Goal: Contribute content

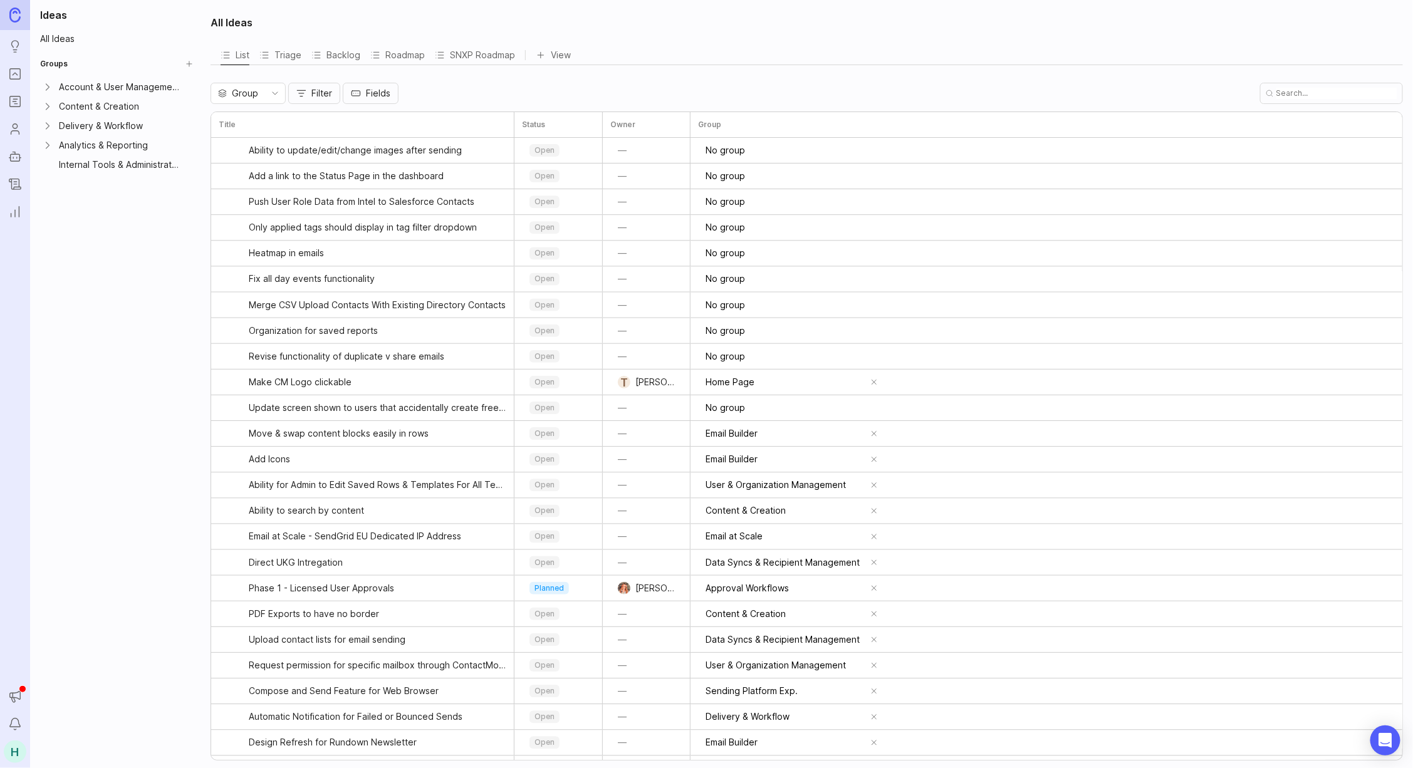
click at [8, 76] on icon "Portal" at bounding box center [15, 73] width 14 height 15
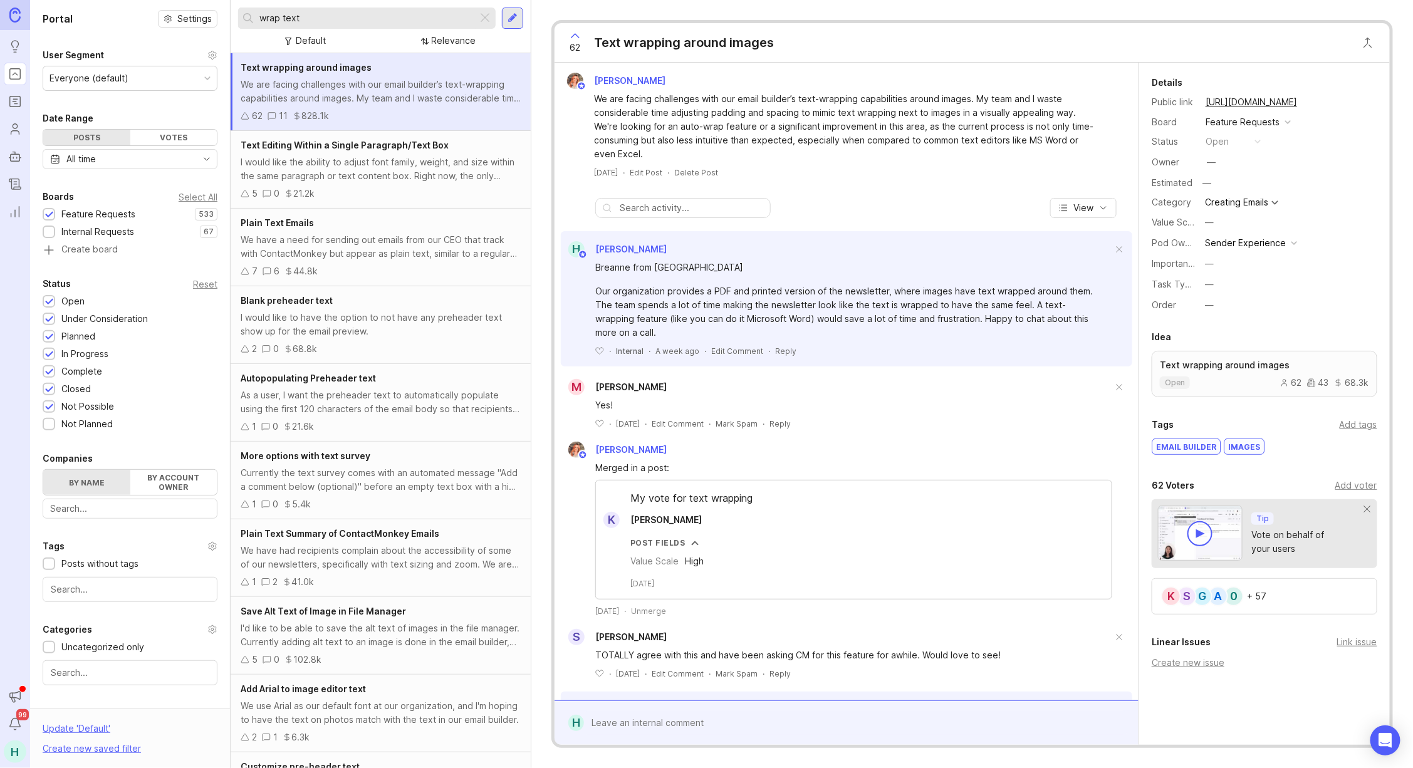
click at [488, 20] on div at bounding box center [485, 18] width 15 height 16
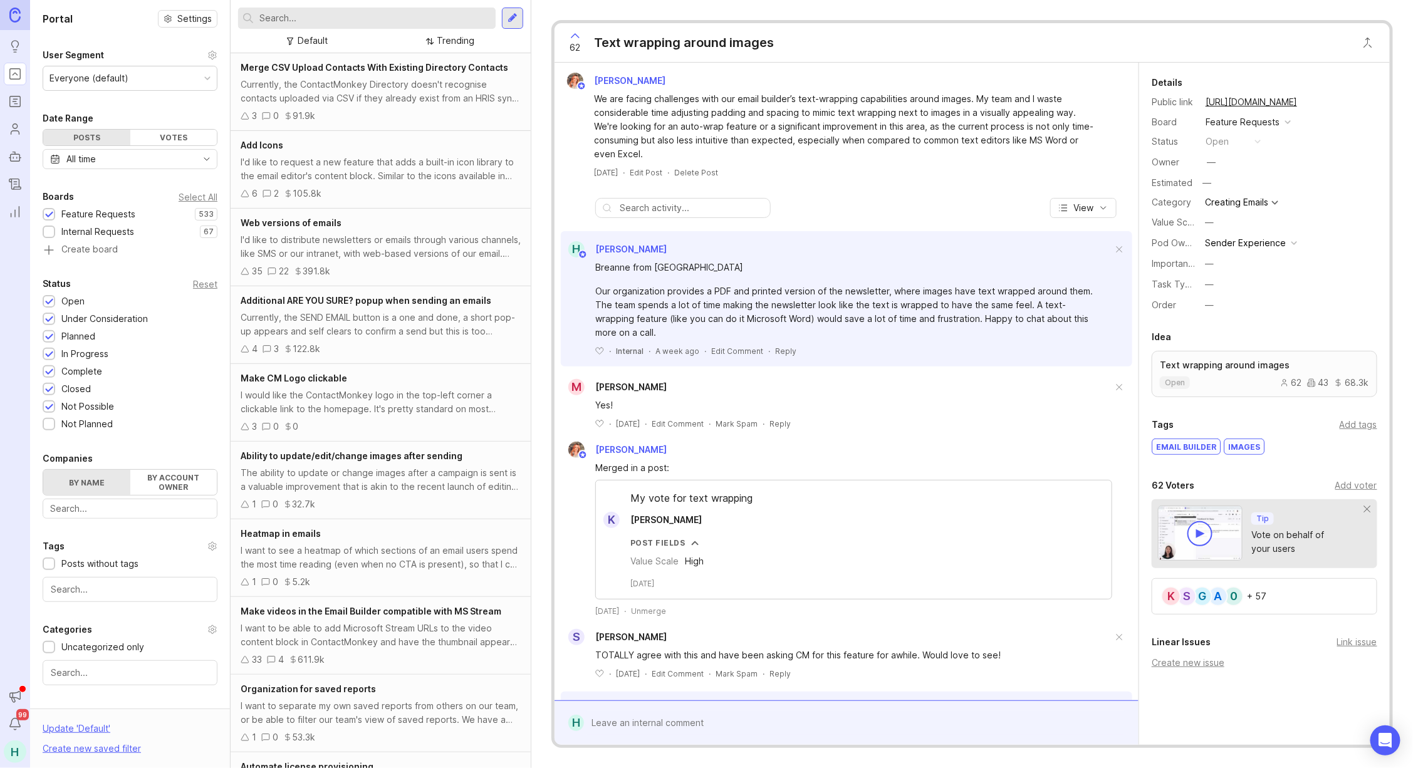
click at [509, 13] on div at bounding box center [513, 18] width 10 height 11
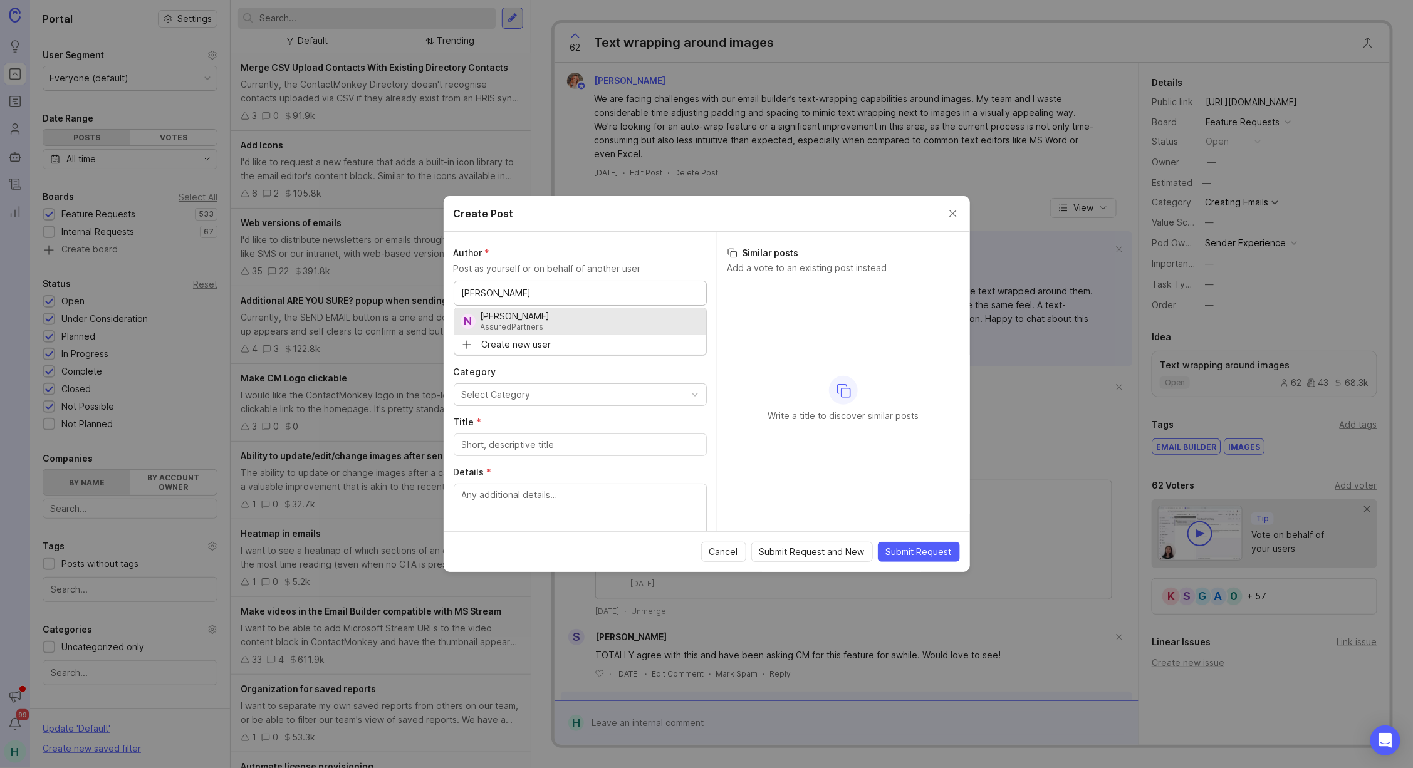
type input "[PERSON_NAME]"
click at [595, 340] on div "Feature Requests" at bounding box center [580, 344] width 252 height 21
click at [575, 352] on div "Feature Requests" at bounding box center [580, 344] width 252 height 21
click at [553, 390] on button "Select Category" at bounding box center [580, 395] width 253 height 23
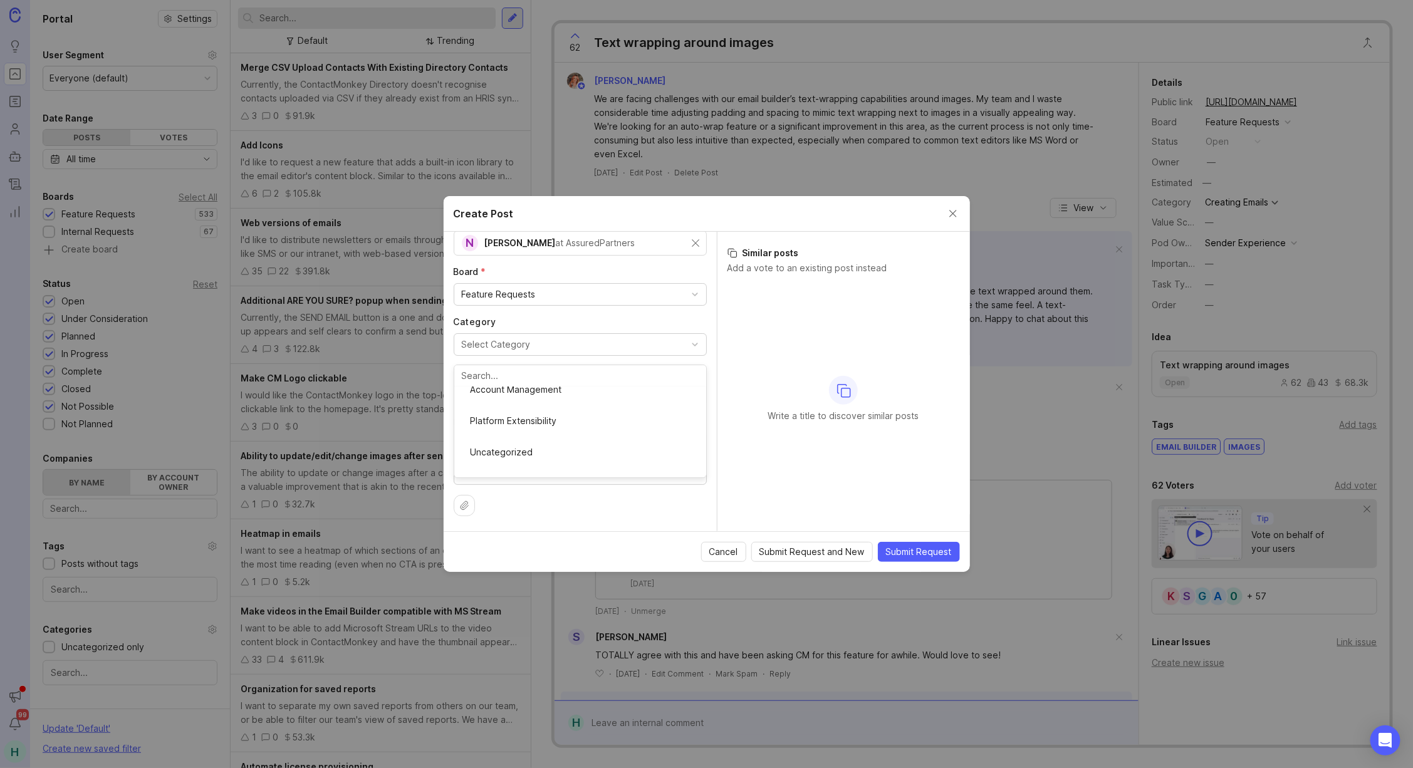
scroll to position [409, 0]
click at [552, 400] on input "Title *" at bounding box center [580, 395] width 237 height 14
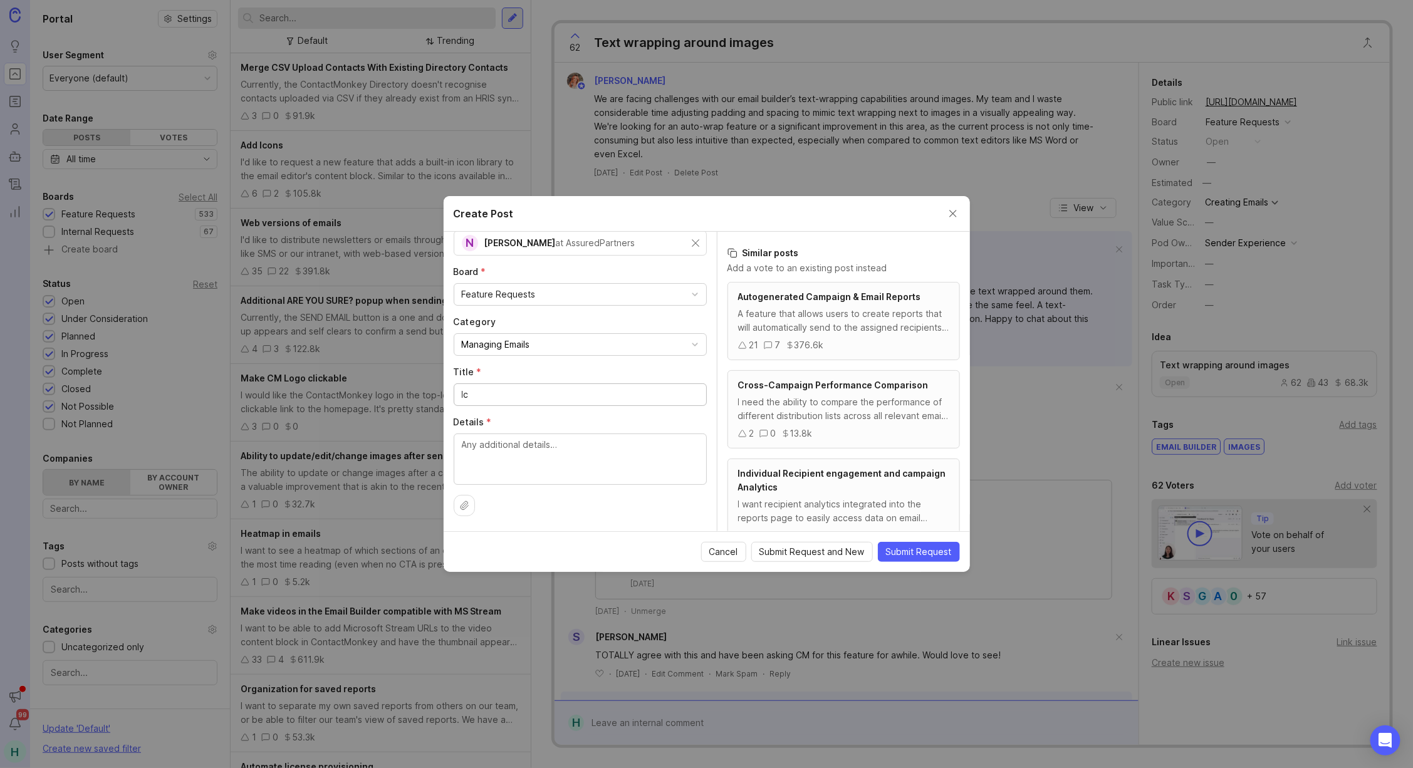
type input "I"
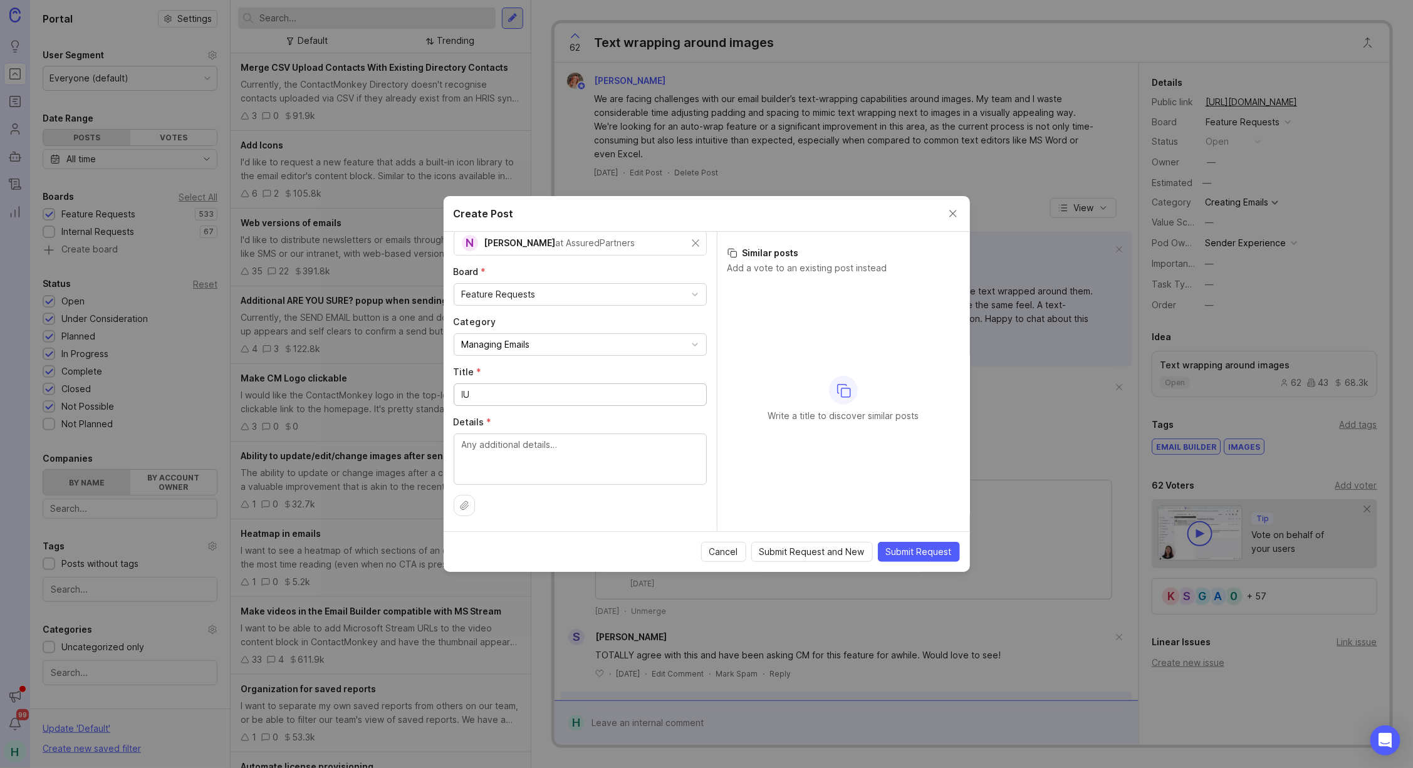
type input "I"
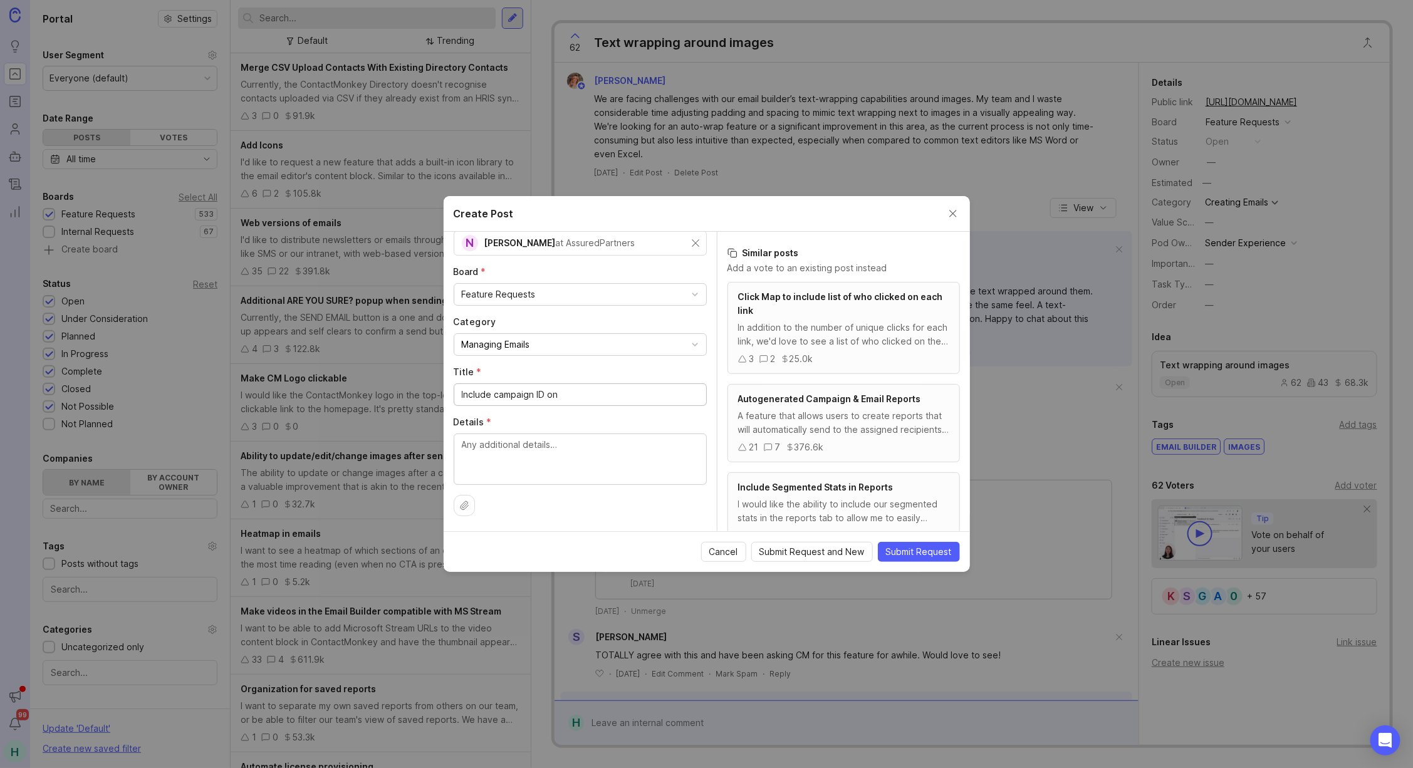
type input "Include campaign ID on"
